Goal: Information Seeking & Learning: Learn about a topic

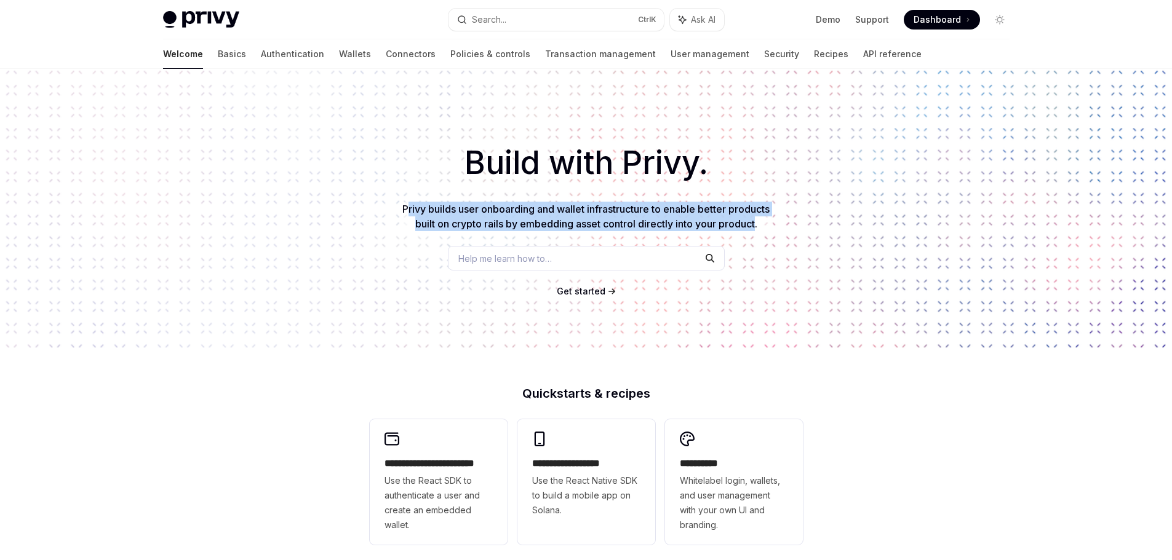
drag, startPoint x: 405, startPoint y: 209, endPoint x: 756, endPoint y: 237, distance: 352.3
click at [756, 237] on div "Build with Privy. Privy builds user onboarding and wallet infrastructure to ena…" at bounding box center [586, 209] width 1172 height 280
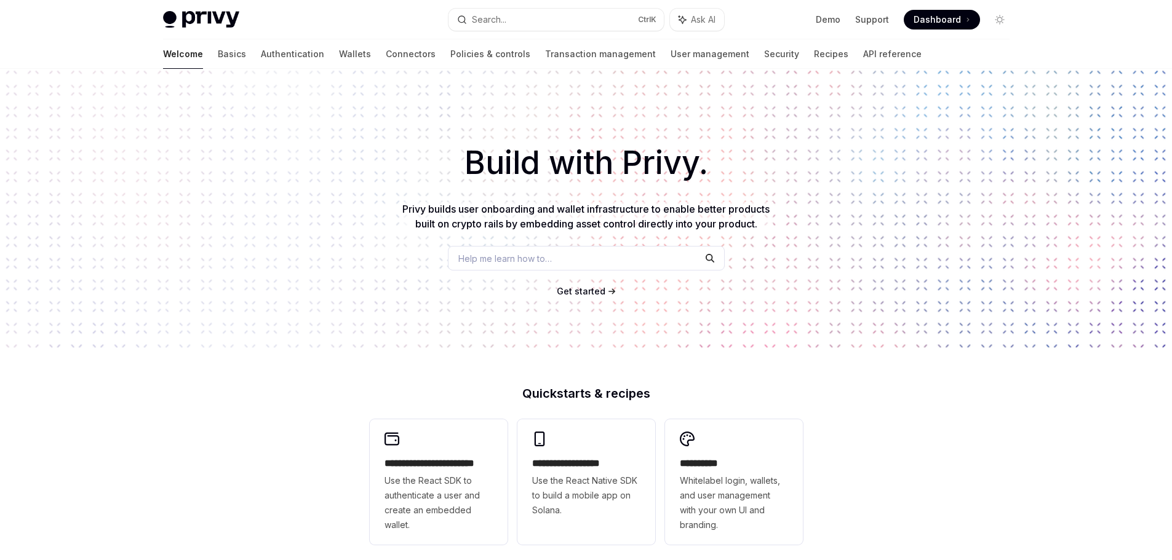
click at [767, 240] on div "Build with Privy. Privy builds user onboarding and wallet infrastructure to ena…" at bounding box center [586, 209] width 1172 height 280
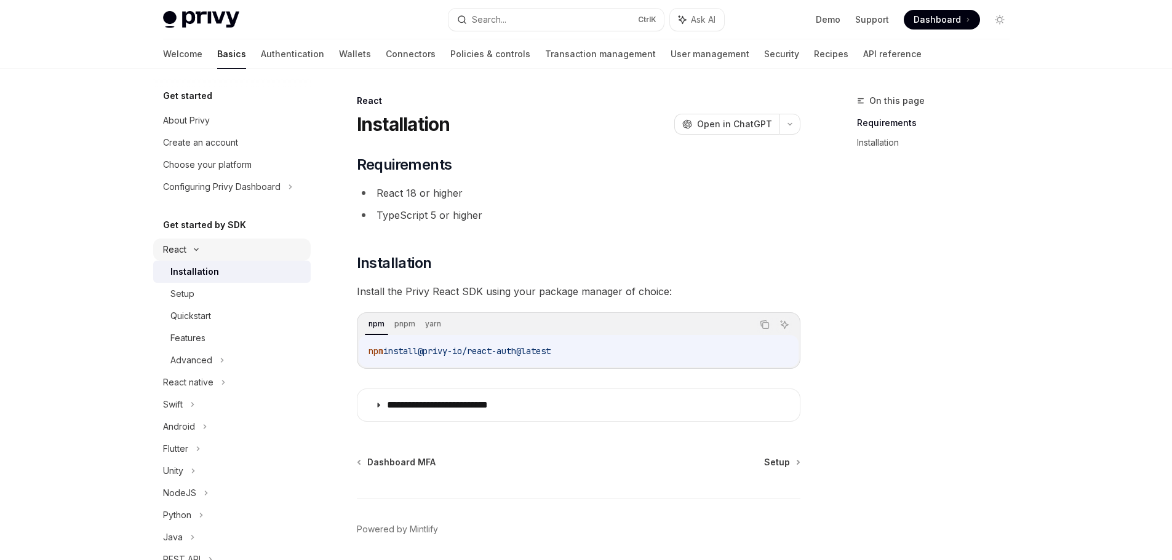
click at [193, 249] on icon at bounding box center [196, 249] width 15 height 5
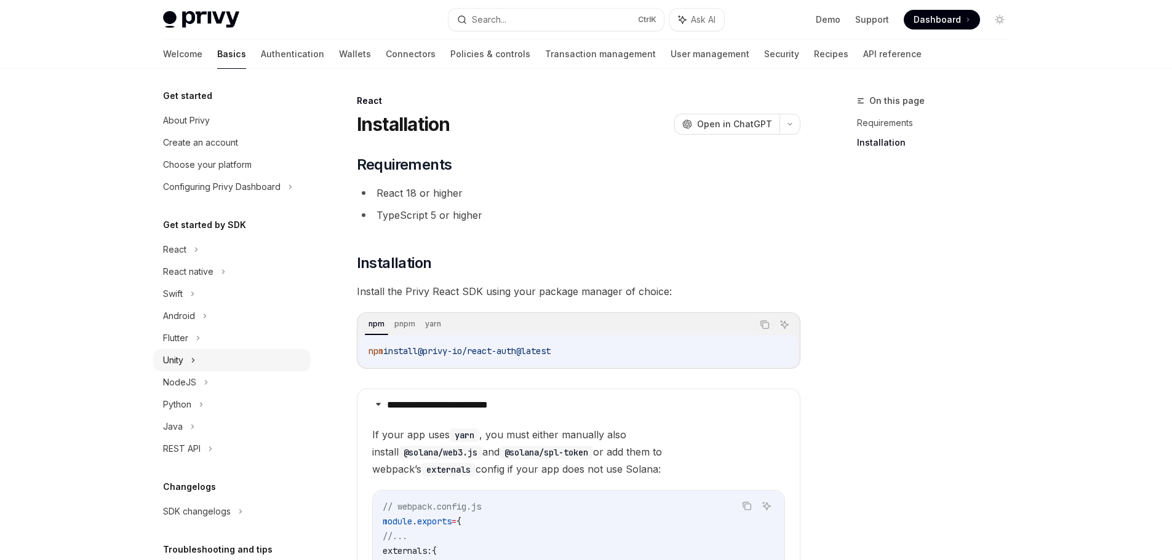
scroll to position [360, 0]
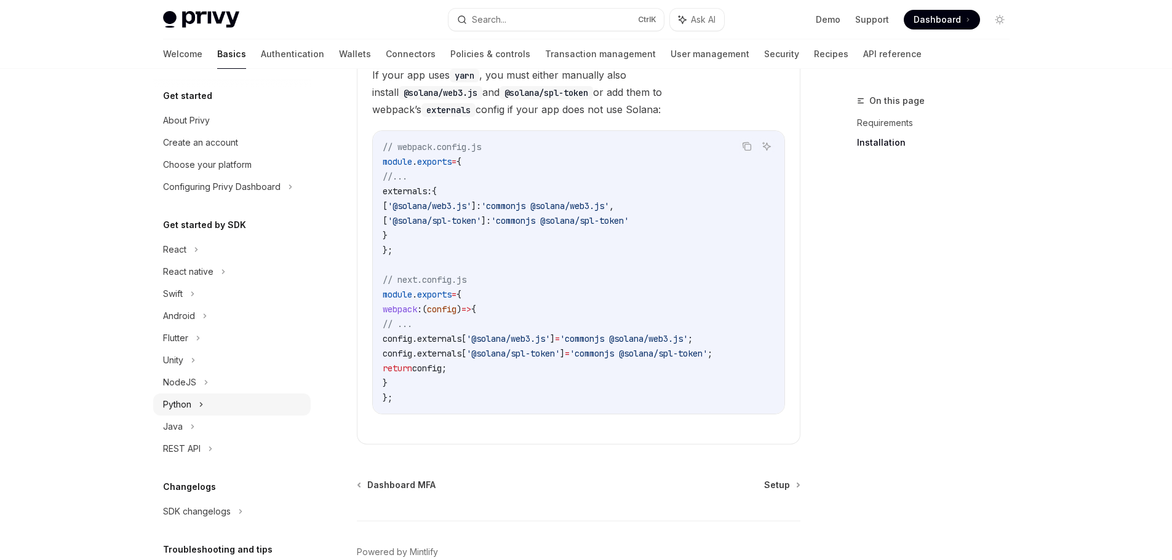
click at [191, 413] on div "Python" at bounding box center [231, 405] width 157 height 22
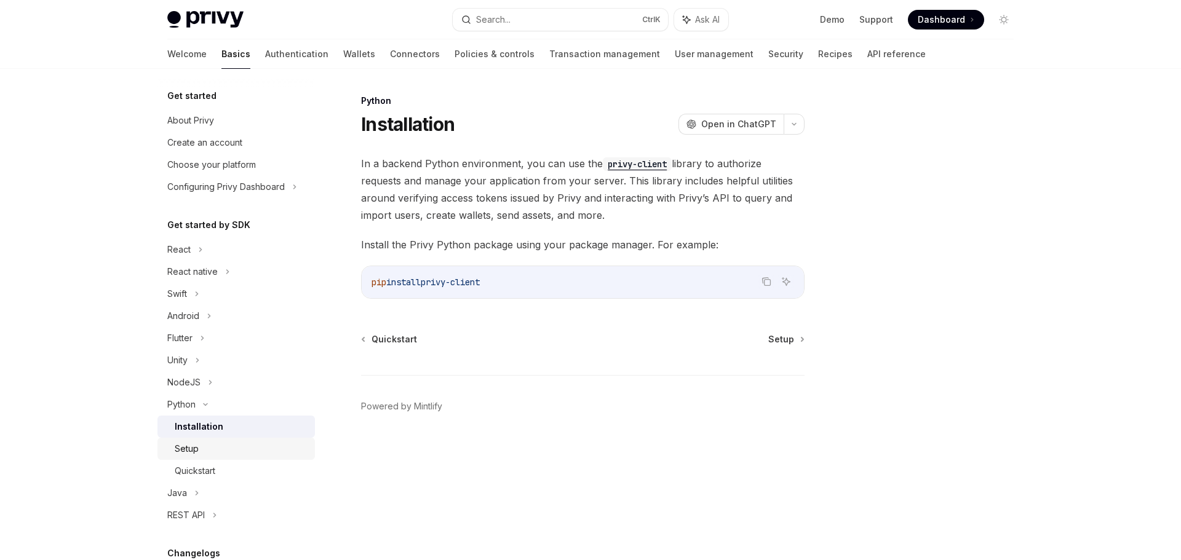
click at [210, 441] on link "Setup" at bounding box center [235, 449] width 157 height 22
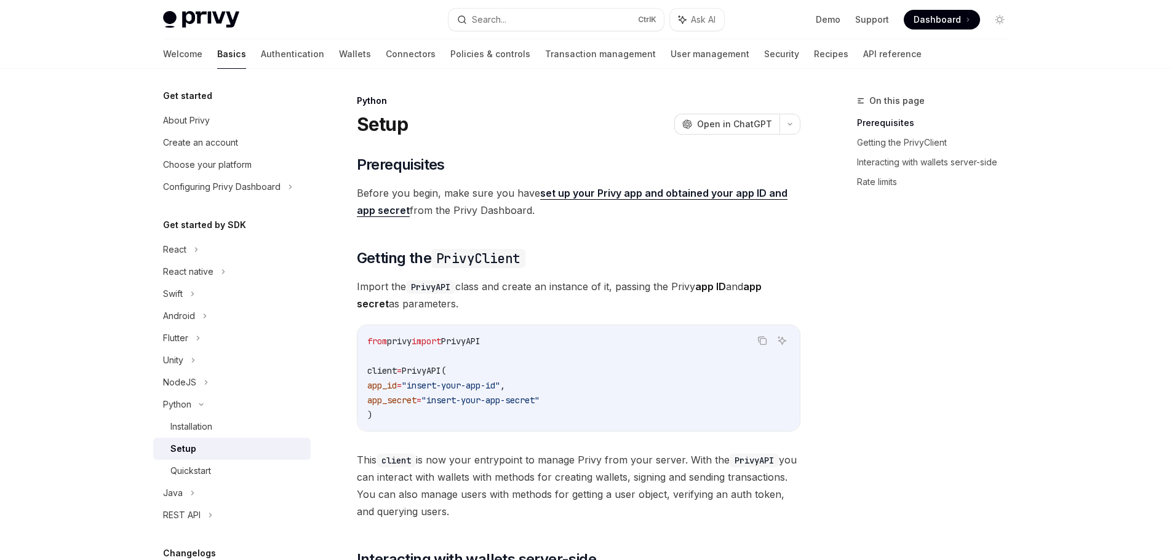
click at [208, 459] on link "Setup" at bounding box center [231, 449] width 157 height 22
click at [191, 252] on div "React" at bounding box center [231, 250] width 157 height 22
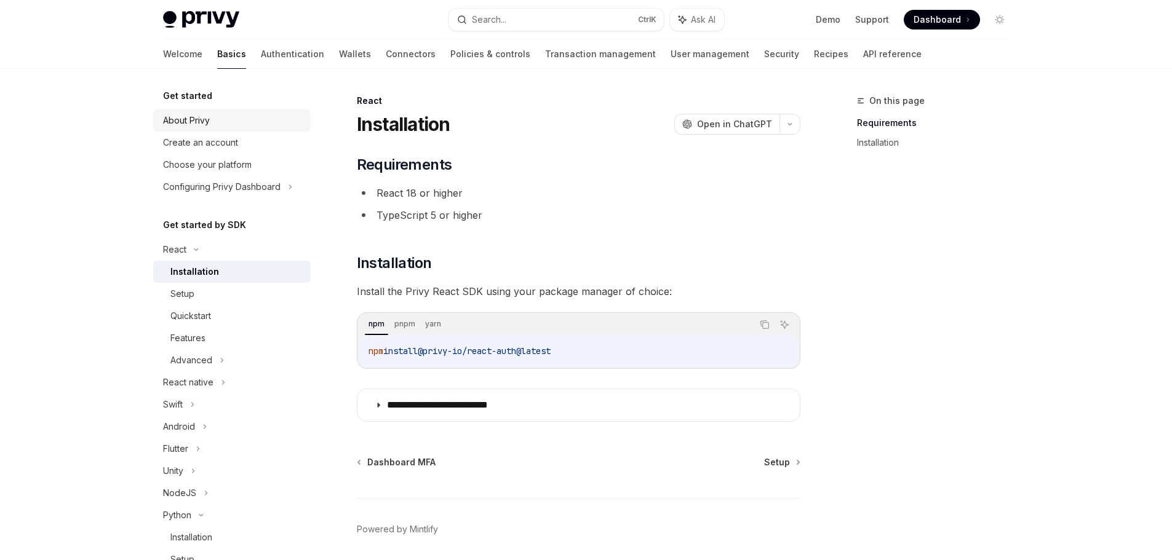
click at [191, 127] on div "About Privy" at bounding box center [186, 120] width 47 height 15
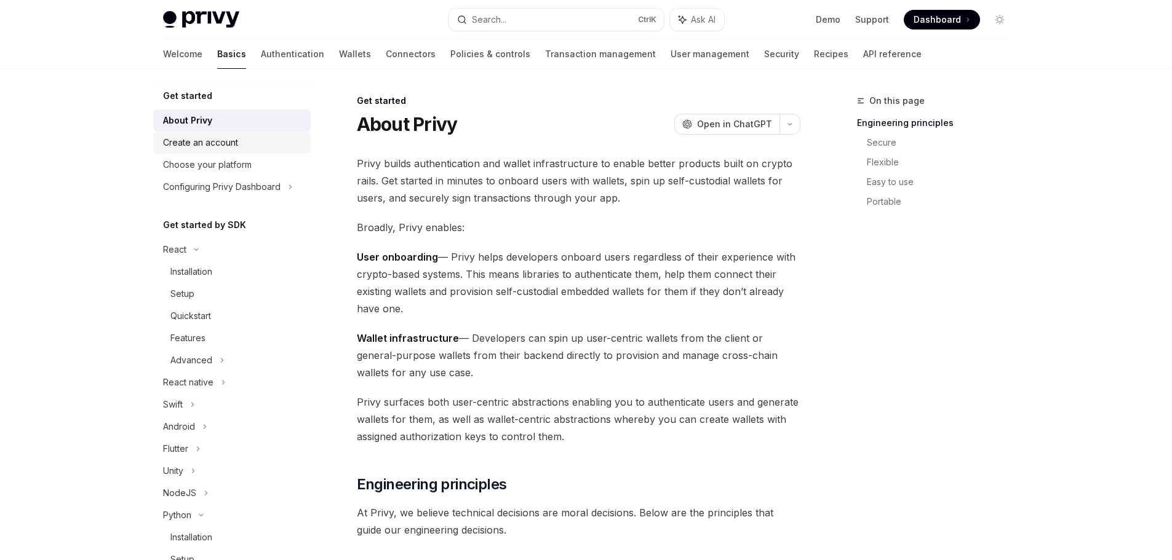
click at [199, 138] on div "Create an account" at bounding box center [200, 142] width 75 height 15
type textarea "*"
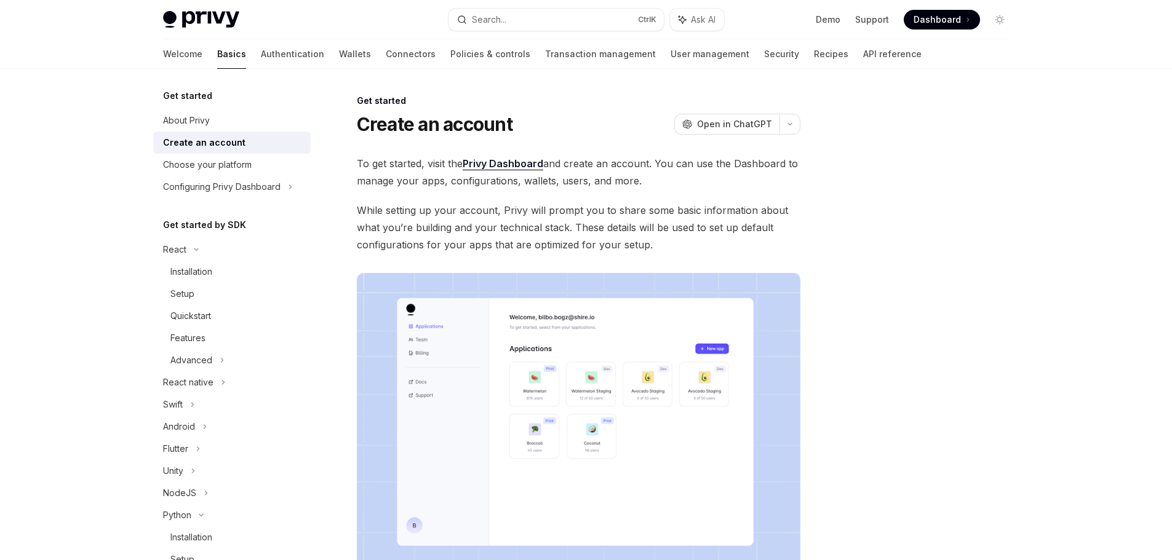
click at [485, 161] on link "Privy Dashboard" at bounding box center [503, 163] width 81 height 13
